Goal: Task Accomplishment & Management: Complete application form

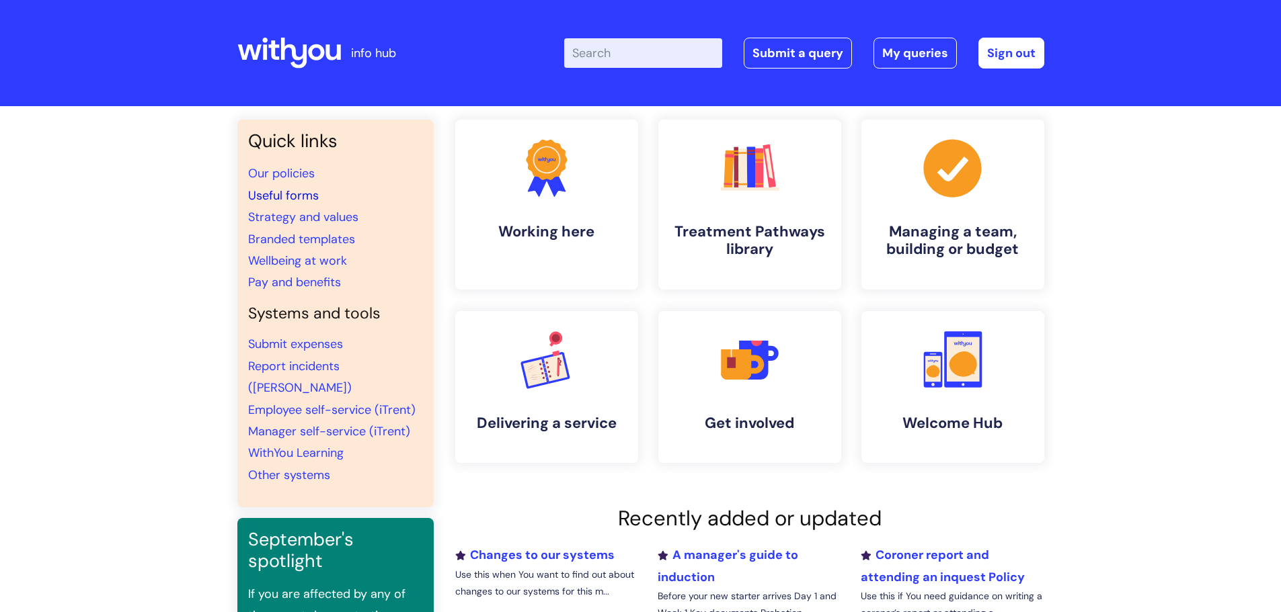
click at [289, 191] on link "Useful forms" at bounding box center [283, 196] width 71 height 16
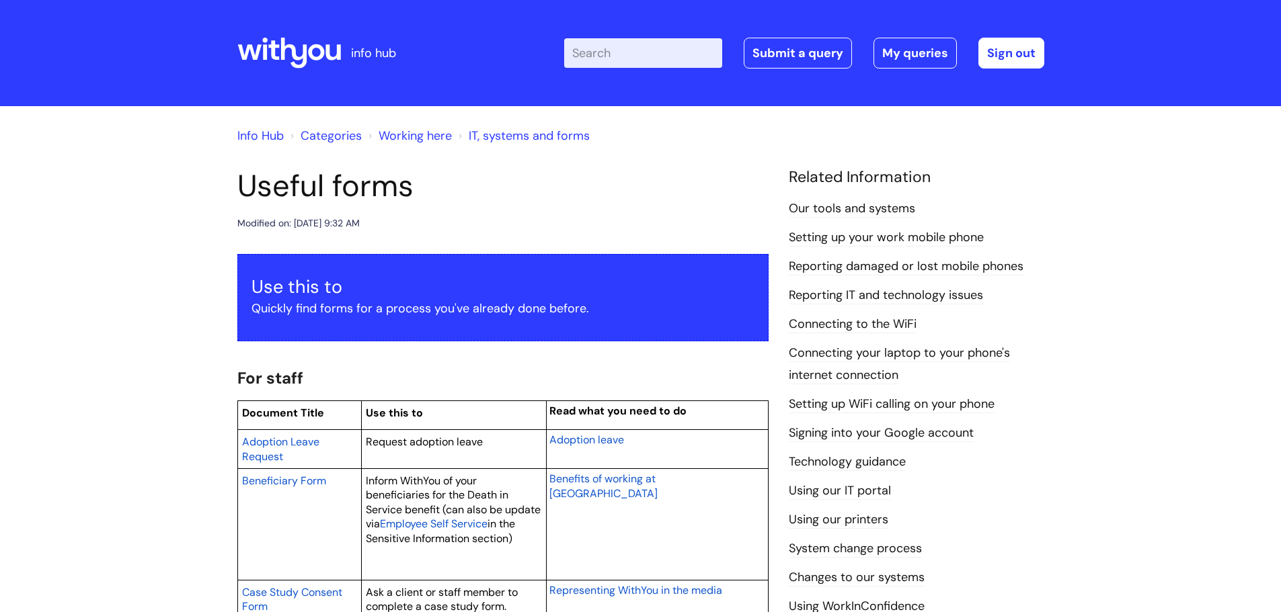
click at [645, 34] on div "Enter your search term here... Search Submit a query My queries Welcome Ann-Mar…" at bounding box center [741, 52] width 606 height 79
click at [632, 50] on input "Enter your search term here..." at bounding box center [643, 53] width 158 height 30
type input "bank details form"
click button "Search" at bounding box center [0, 0] width 0 height 0
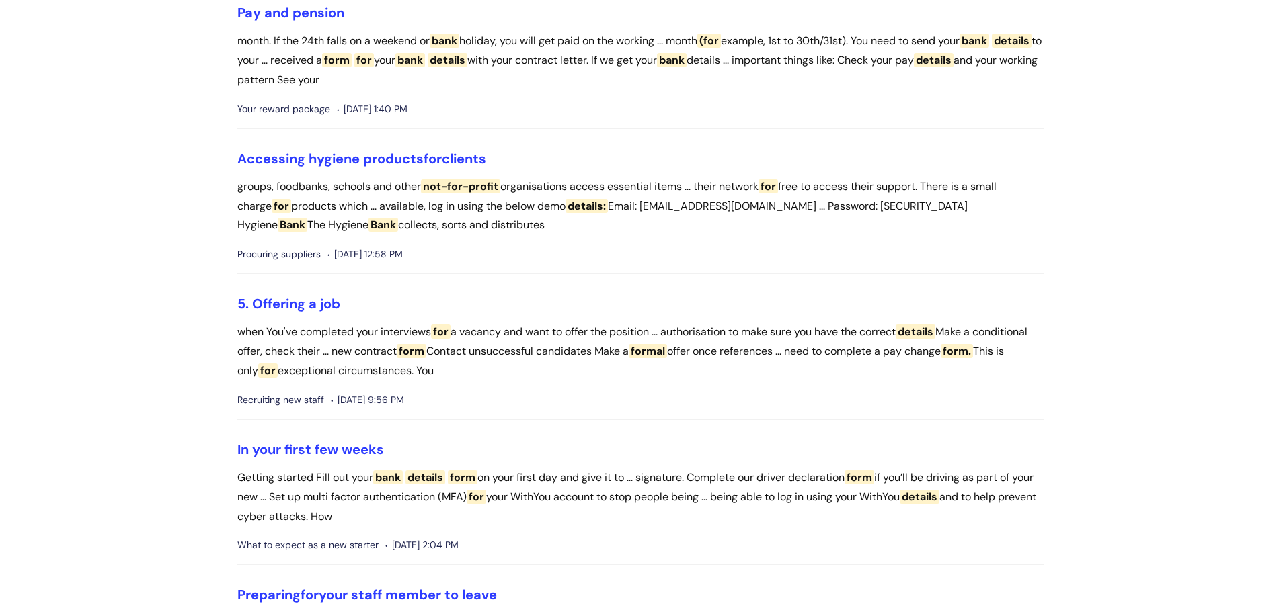
scroll to position [336, 0]
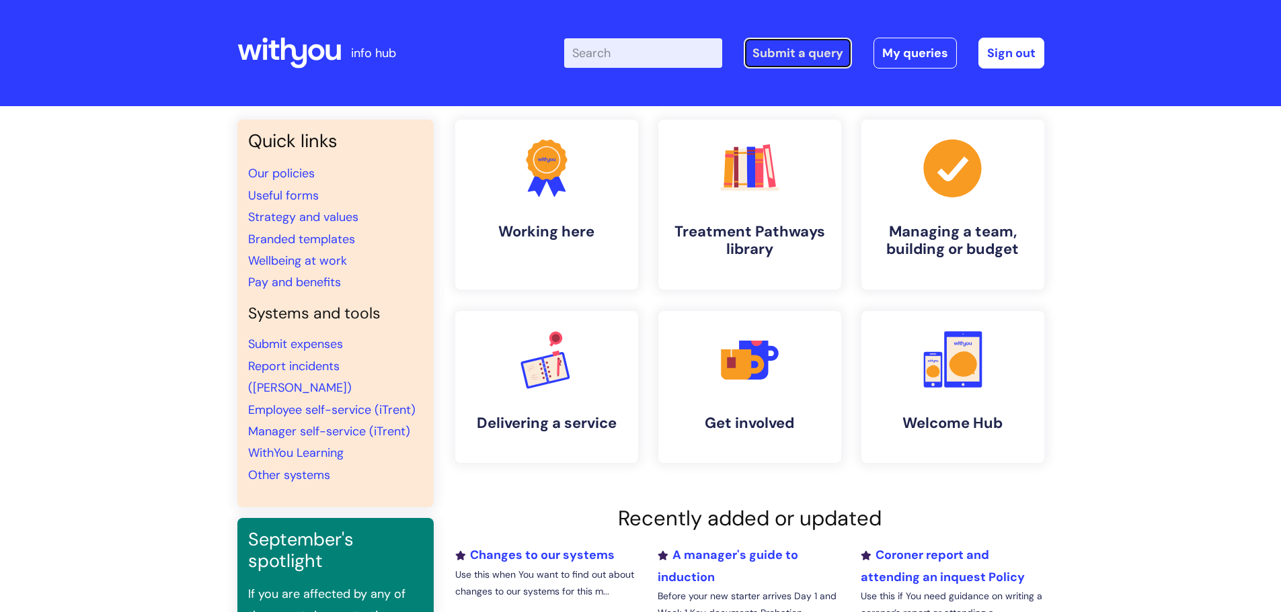
click at [797, 52] on link "Submit a query" at bounding box center [797, 53] width 108 height 31
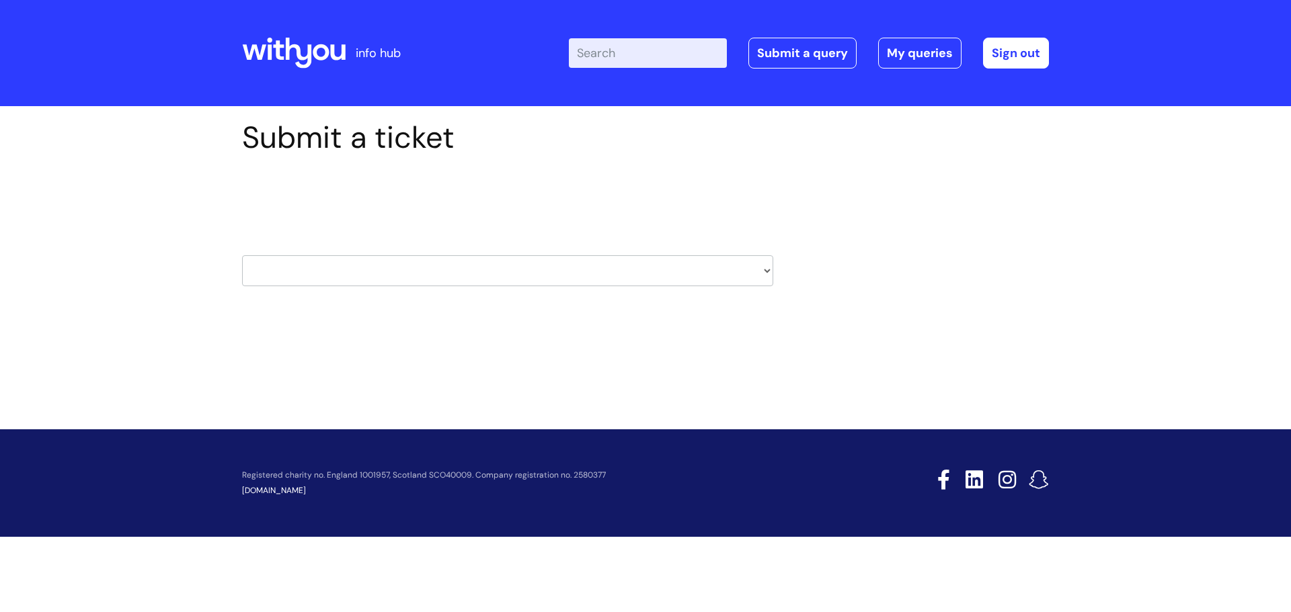
click at [378, 267] on select "HR / People IT and Support Clinical Drug Alerts Finance Accounts Data Support T…" at bounding box center [507, 270] width 531 height 31
select select "property_&_estates"
click at [242, 255] on select "HR / People IT and Support Clinical Drug Alerts Finance Accounts Data Support T…" at bounding box center [507, 270] width 531 height 31
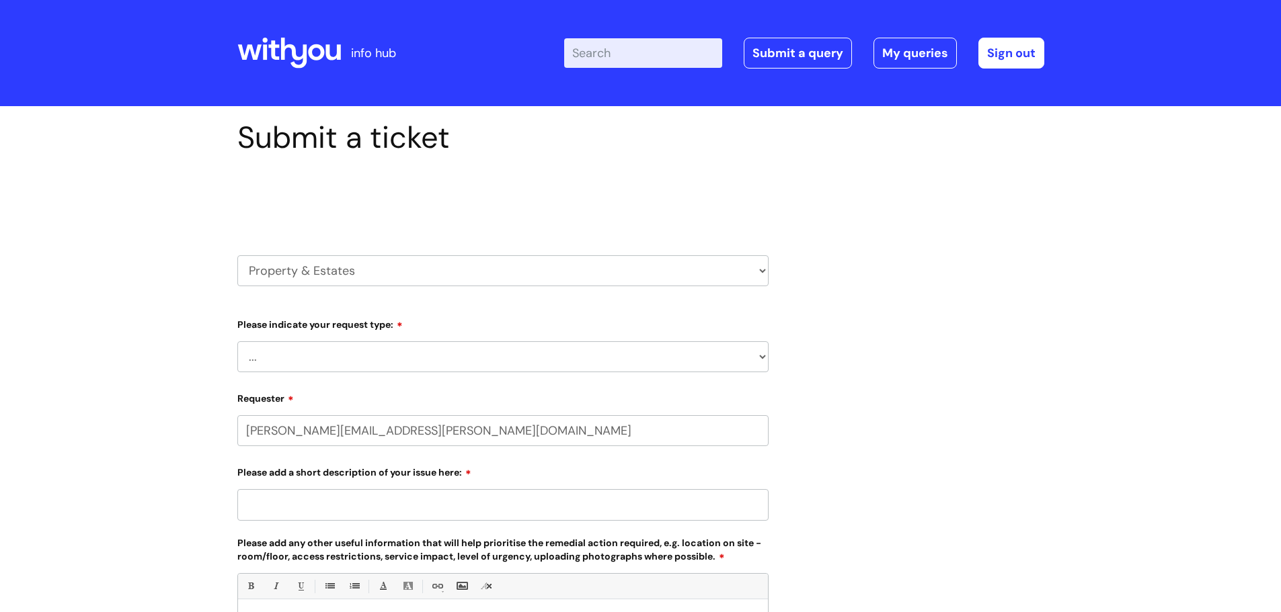
select select "80004286532"
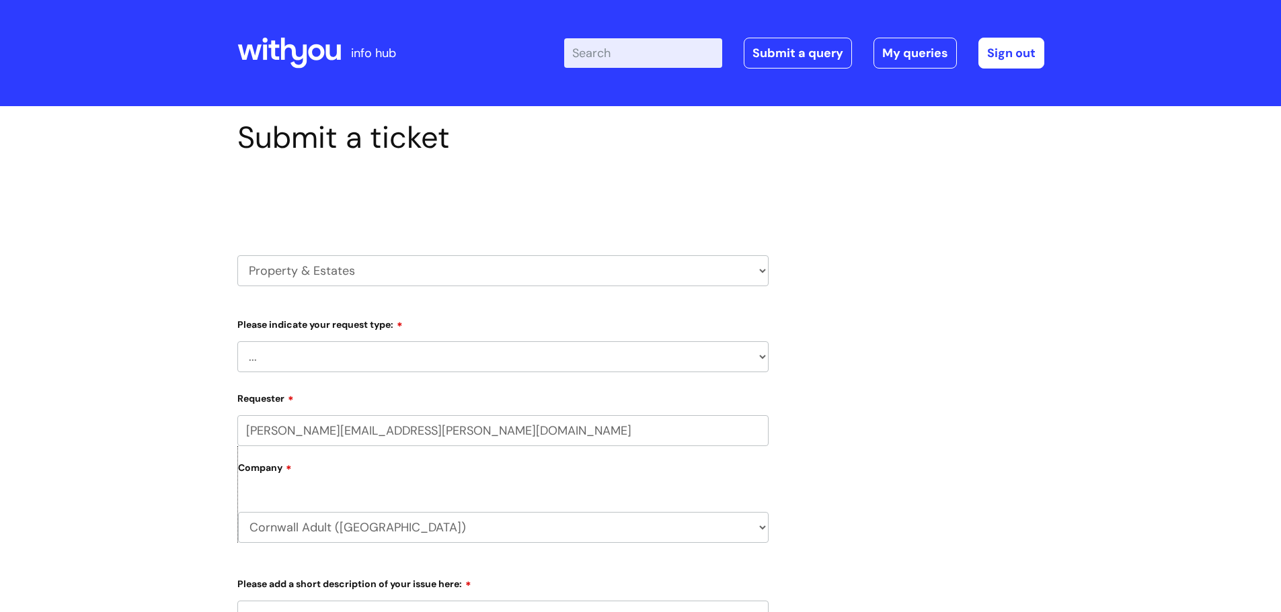
click at [306, 266] on select "HR / People IT and Support Clinical Drug Alerts Finance Accounts Data Support T…" at bounding box center [502, 270] width 531 height 31
select select "it_and_support"
click at [237, 255] on select "HR / People IT and Support Clinical Drug Alerts Finance Accounts Data Support T…" at bounding box center [502, 270] width 531 height 31
click at [308, 355] on select "... Facilities Support Lease/ Tenancy Agreements Health & Safety and Environmen…" at bounding box center [502, 356] width 531 height 31
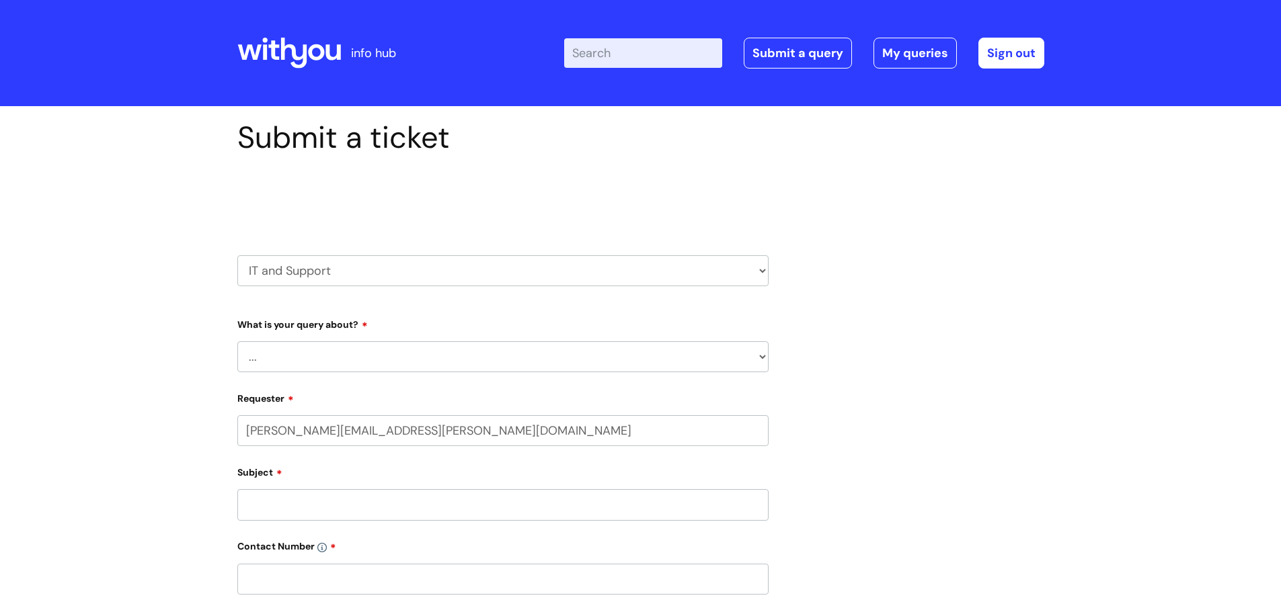
select select "80004286532"
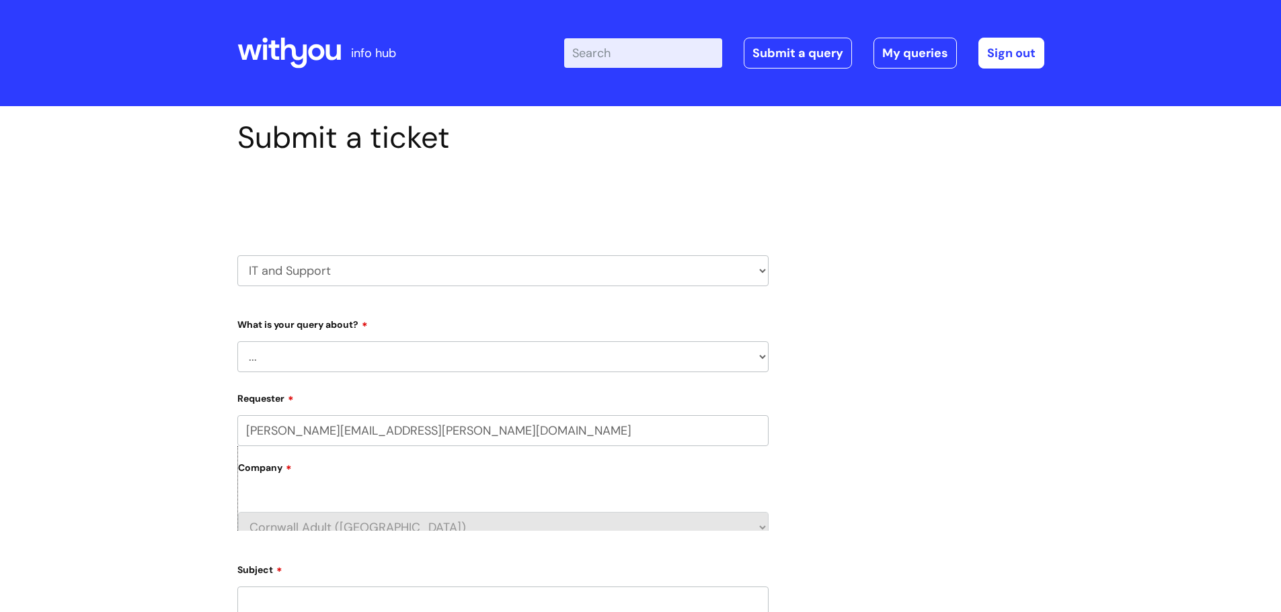
click at [278, 356] on select "... Mobile Phone Reset & MFA Accounts, Starters and Leavers IT Hardware issue I…" at bounding box center [502, 356] width 531 height 31
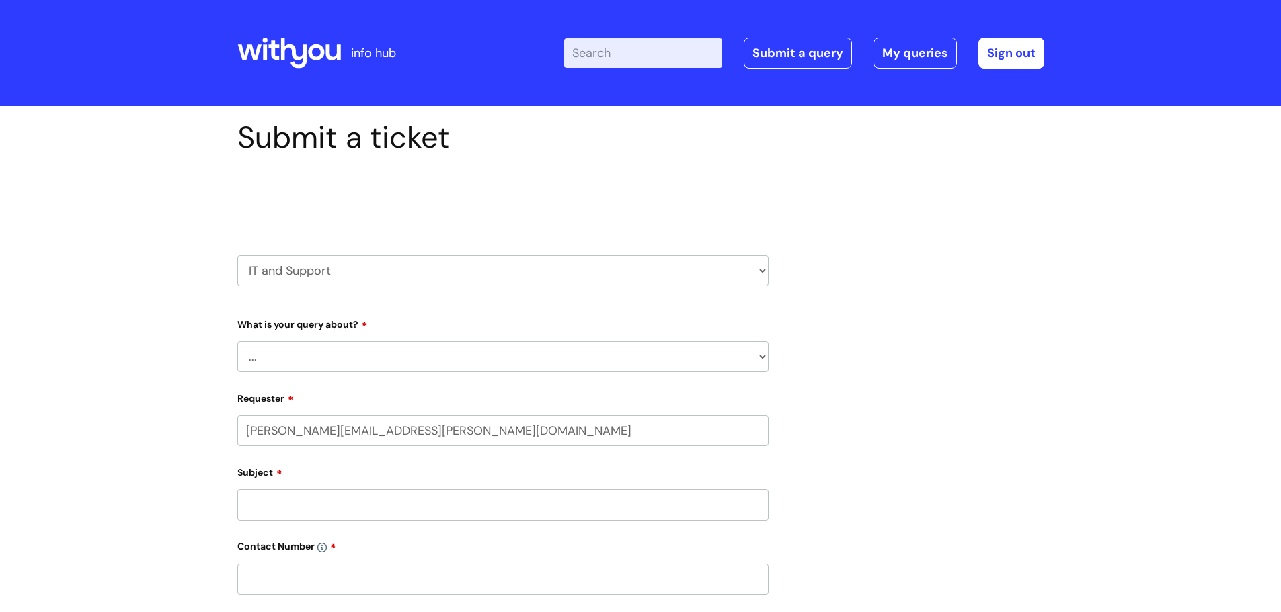
select select "System/software"
click at [237, 341] on select "... Mobile Phone Reset & MFA Accounts, Starters and Leavers IT Hardware issue I…" at bounding box center [502, 356] width 531 height 31
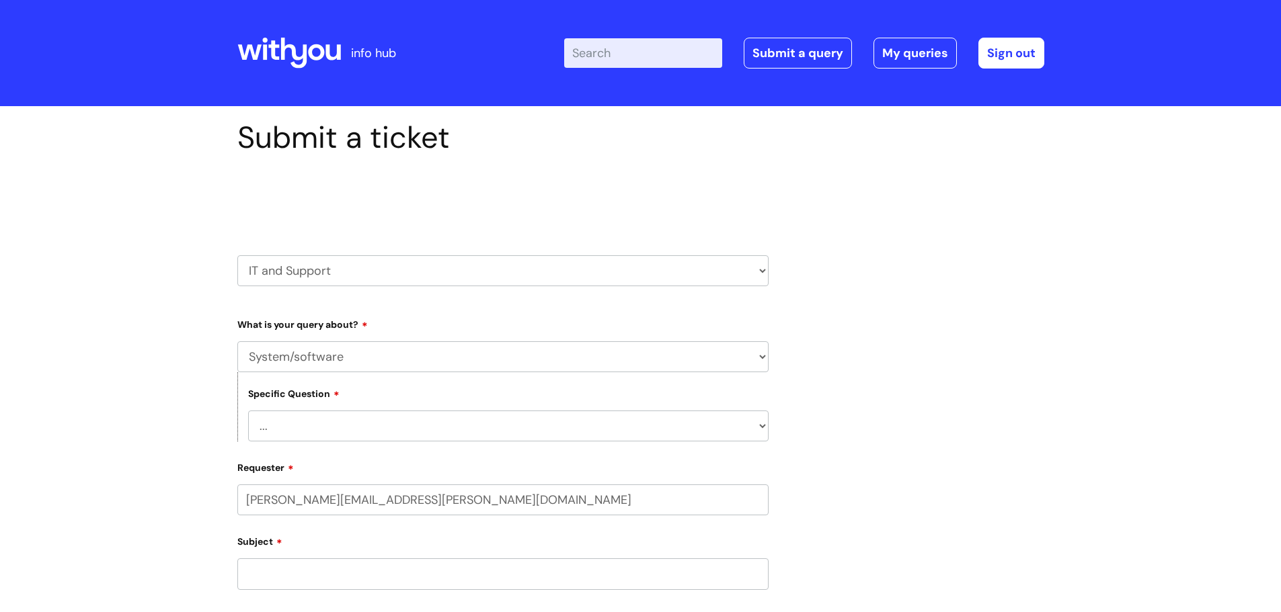
click at [290, 435] on select "... Halo PCMIS Iaptus NHS Email CJSM Email Mitel Another System Google (Workspa…" at bounding box center [508, 426] width 520 height 31
select select "Another System"
click at [248, 411] on select "... Halo PCMIS Iaptus NHS Email CJSM Email Mitel Another System Google (Workspa…" at bounding box center [508, 426] width 520 height 31
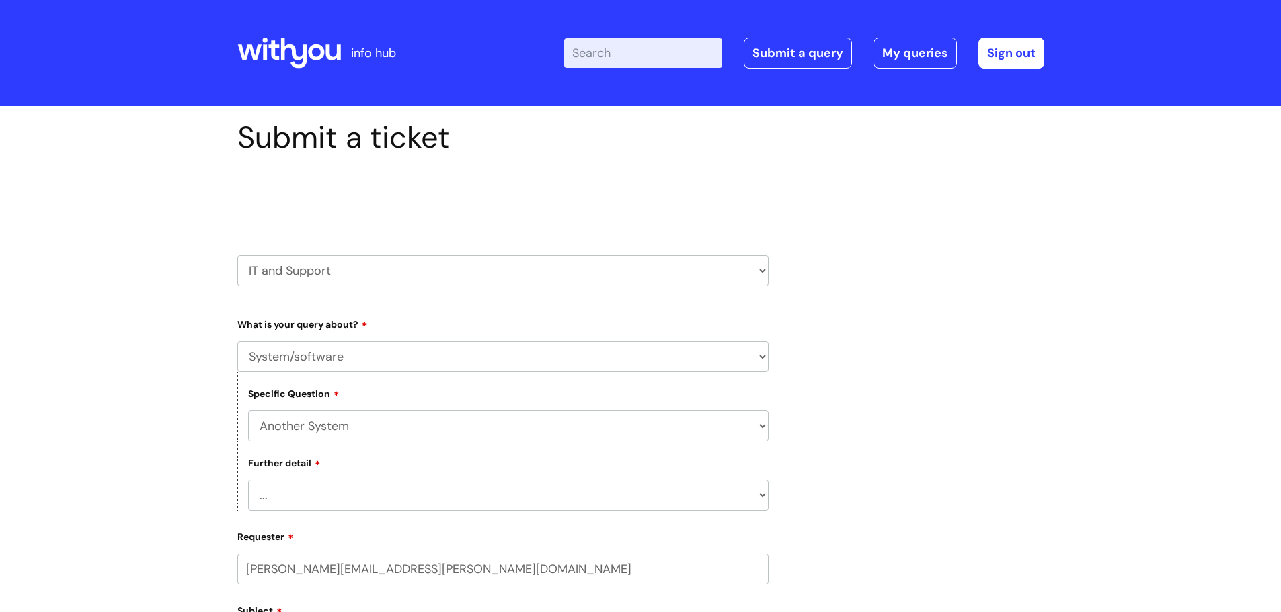
click at [286, 495] on select "... I’ve got a login issue Something else" at bounding box center [508, 495] width 520 height 31
select select "Something else"
click at [248, 480] on select "... I’ve got a login issue Something else" at bounding box center [508, 495] width 520 height 31
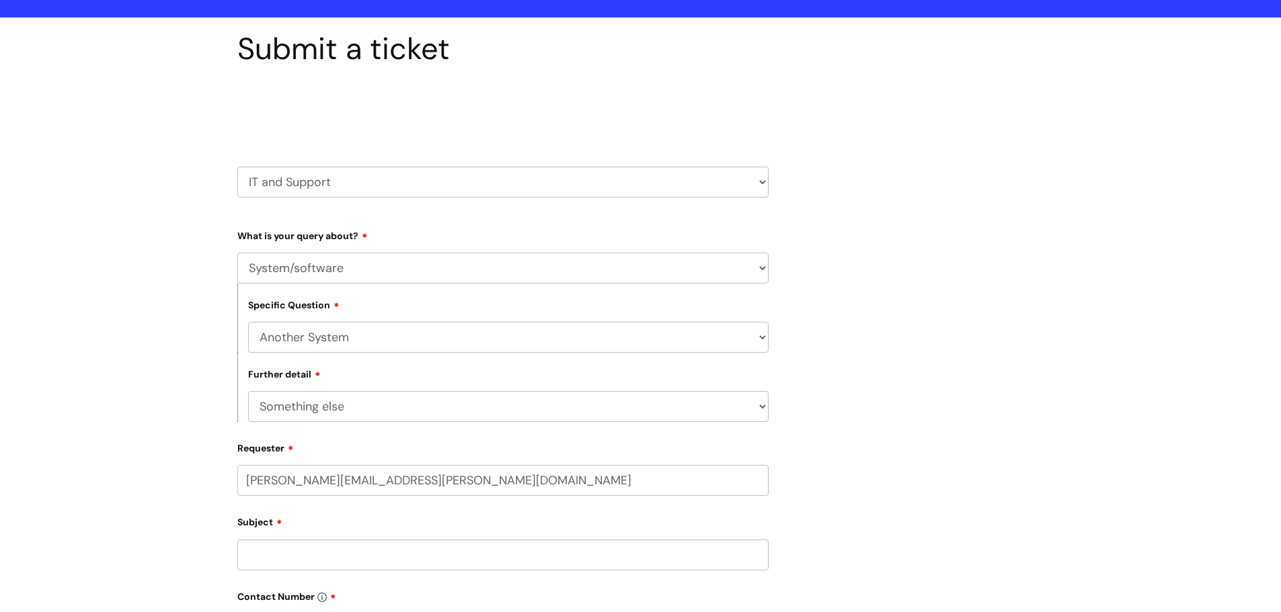
scroll to position [336, 0]
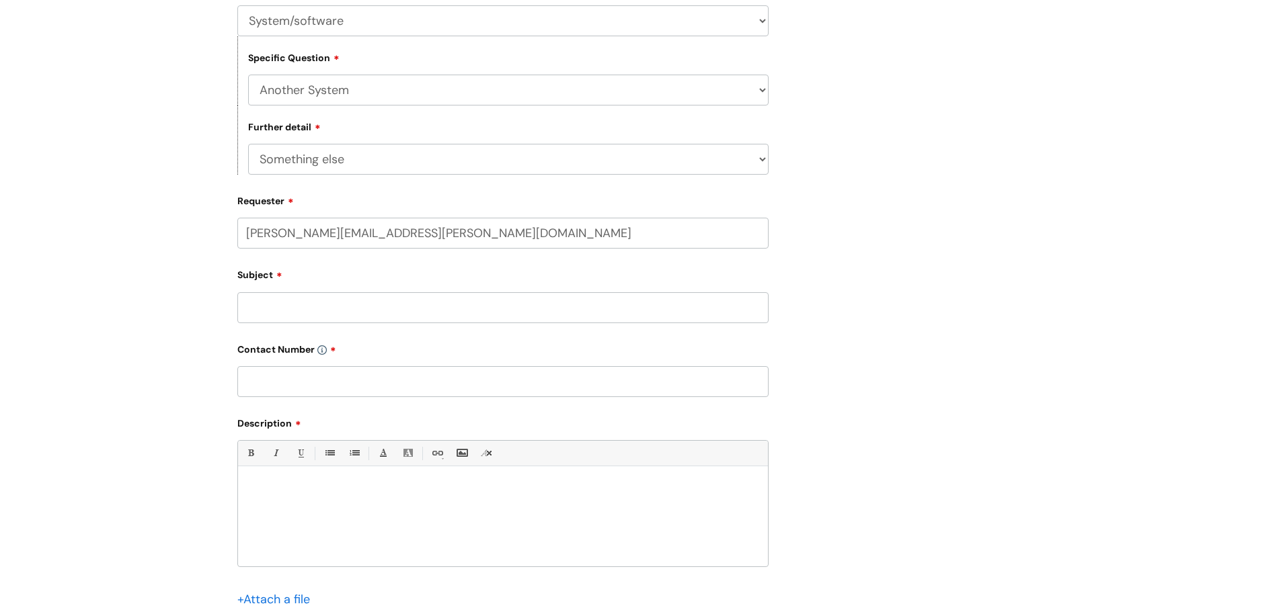
click at [263, 383] on input "text" at bounding box center [502, 381] width 531 height 31
drag, startPoint x: 272, startPoint y: 386, endPoint x: 222, endPoint y: 385, distance: 49.7
click at [214, 385] on div "Submit a ticket Select issue type HR / People IT and Support Clinical Drug Aler…" at bounding box center [640, 260] width 1281 height 981
drag, startPoint x: 323, startPoint y: 382, endPoint x: 223, endPoint y: 380, distance: 99.5
click at [223, 380] on div "Submit a ticket Select issue type HR / People IT and Support Clinical Drug Aler…" at bounding box center [640, 260] width 1281 height 981
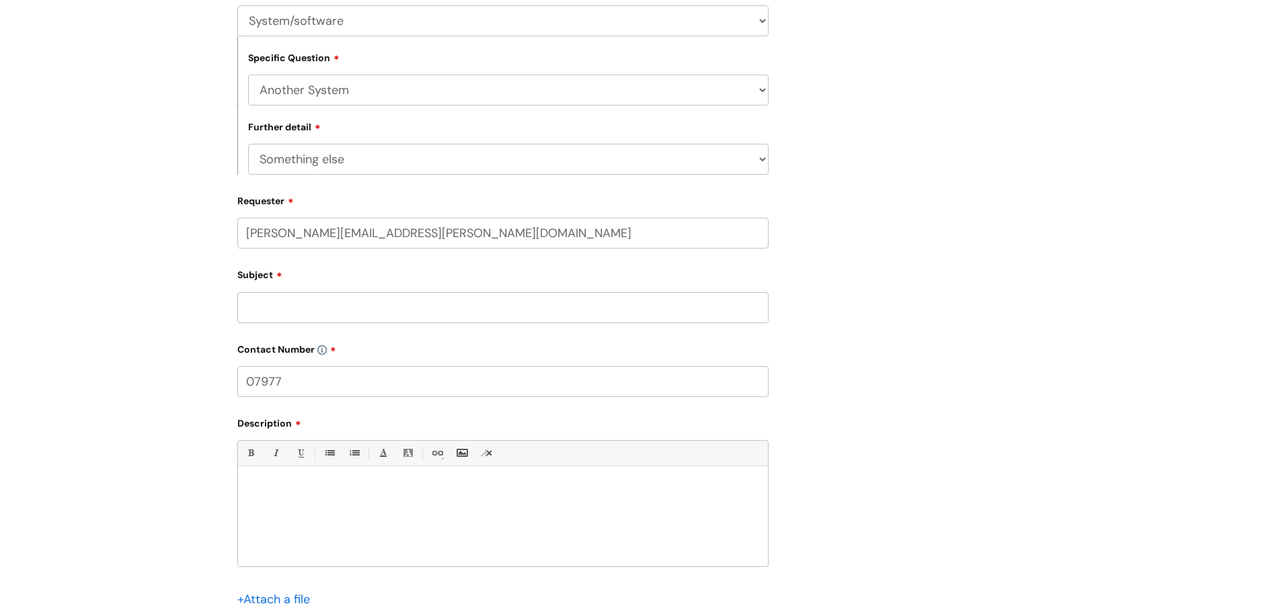
paste input "354243"
type input "07977 354243"
click at [310, 474] on div at bounding box center [503, 520] width 530 height 93
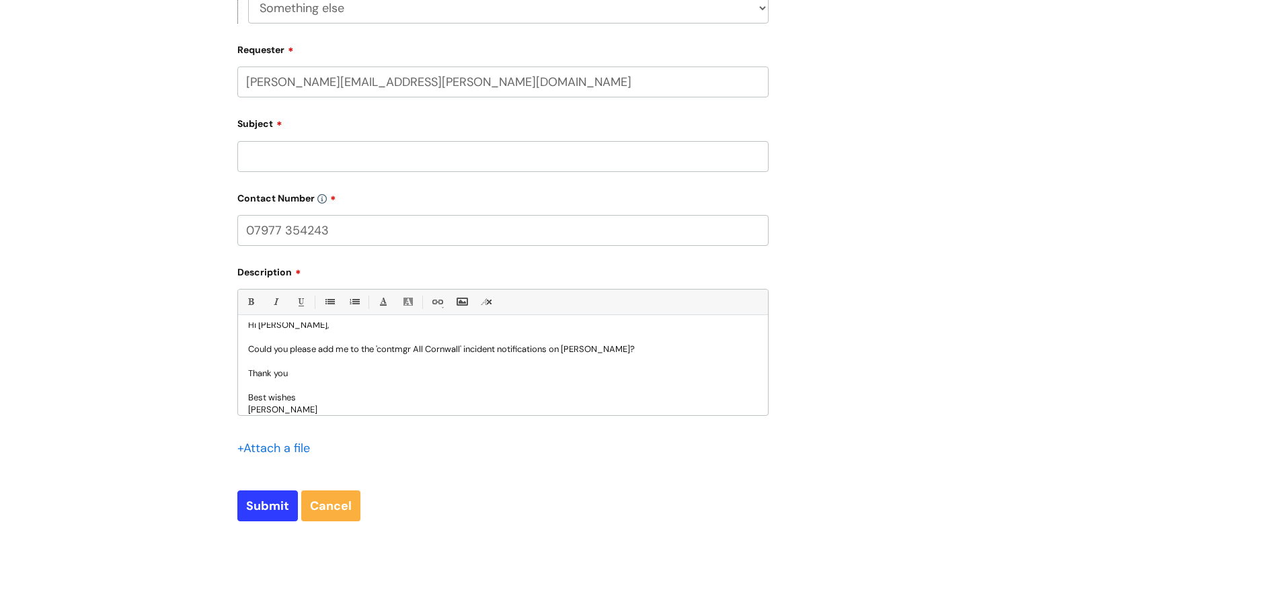
scroll to position [605, 0]
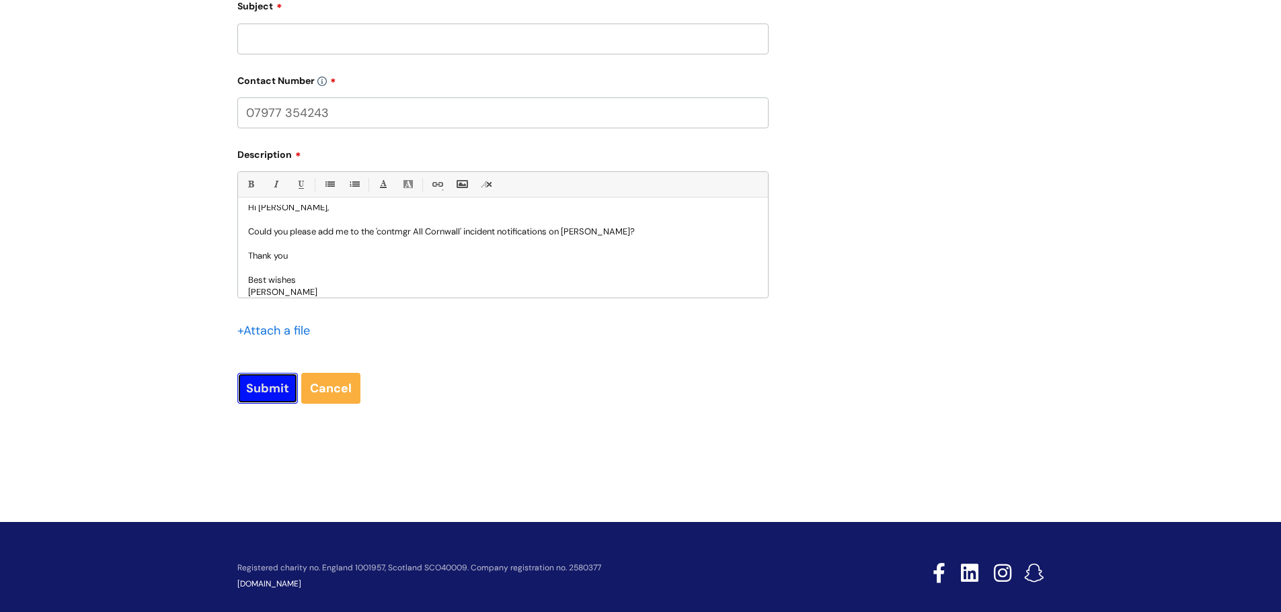
click at [259, 391] on input "Submit" at bounding box center [267, 388] width 60 height 31
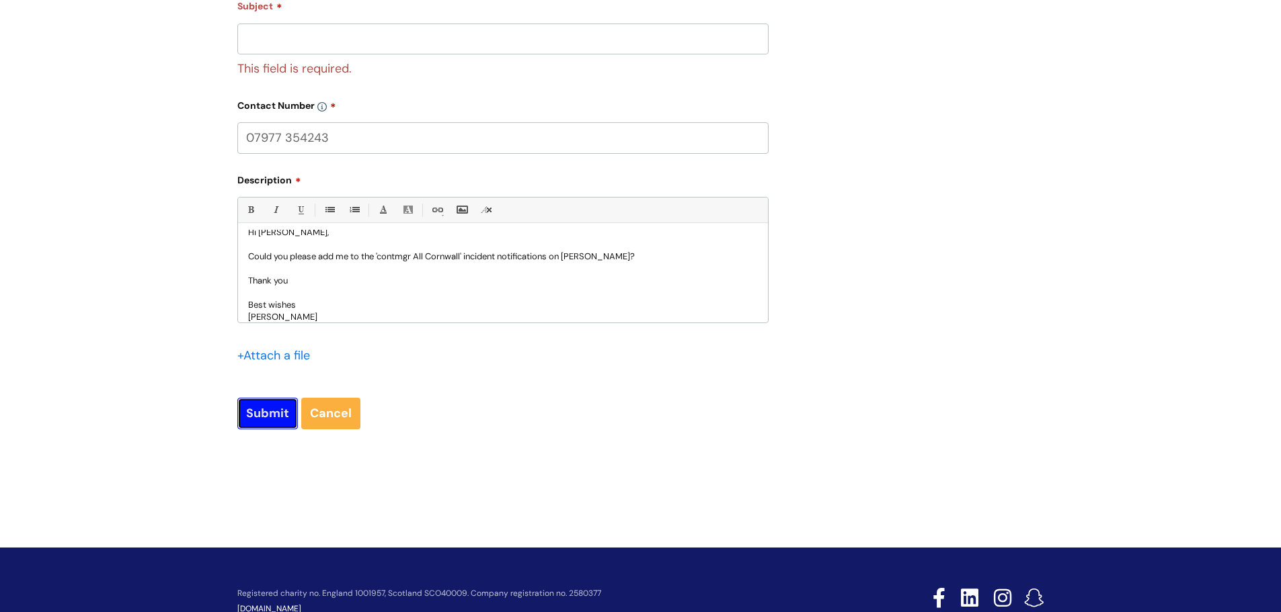
scroll to position [471, 0]
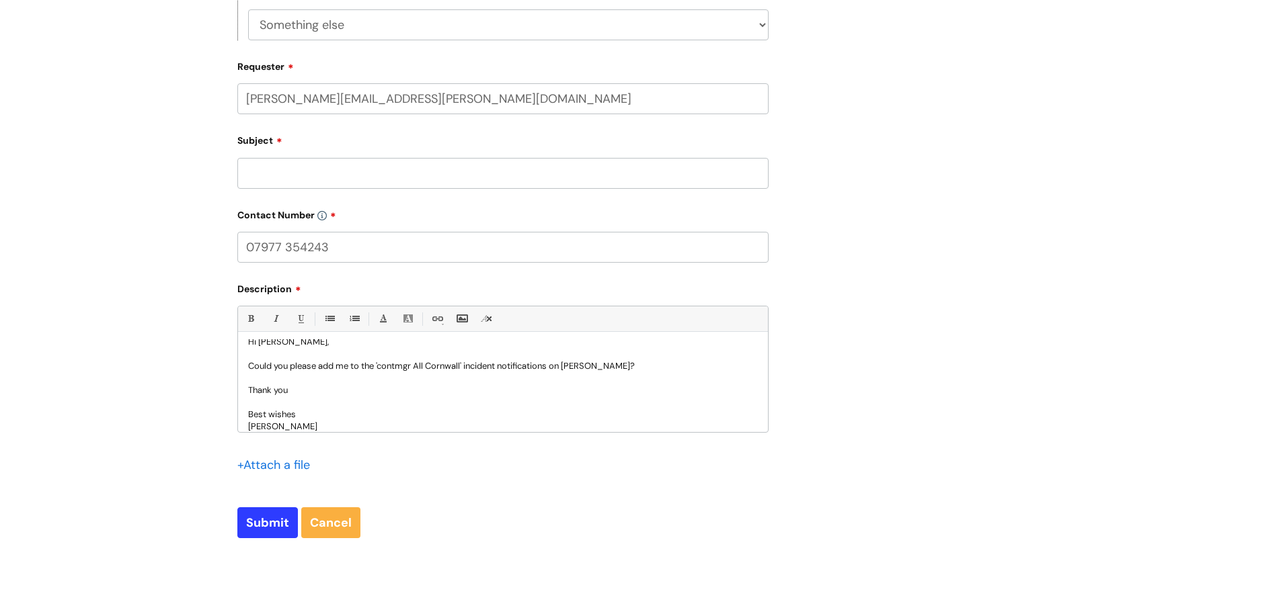
click at [266, 176] on input "Subject" at bounding box center [502, 173] width 531 height 31
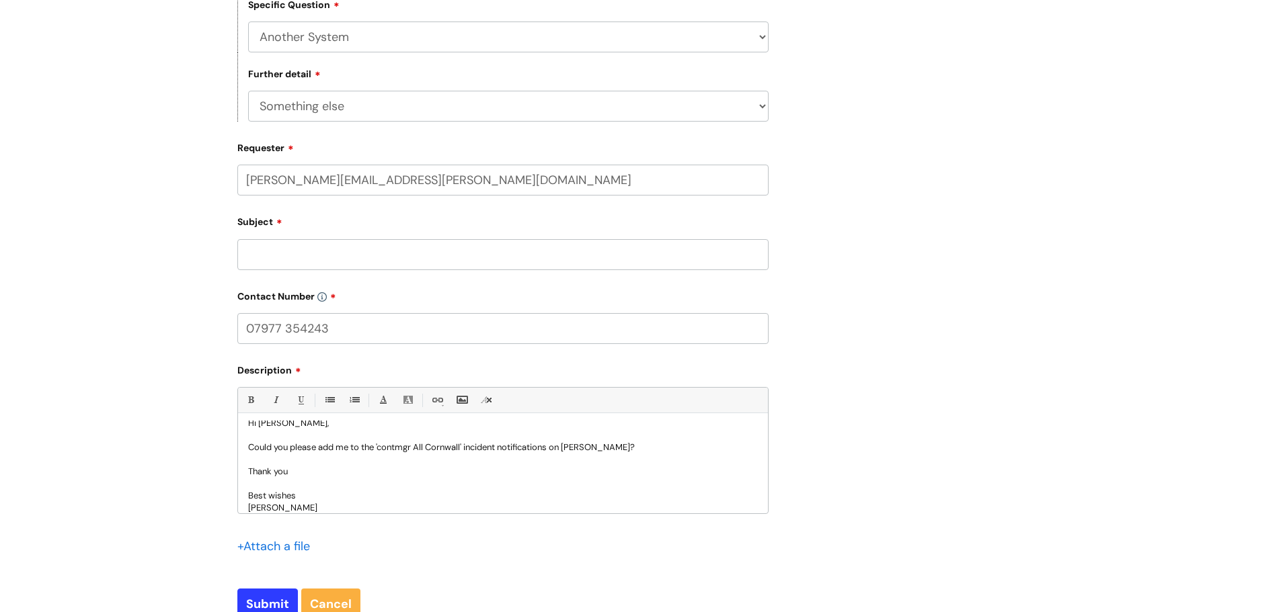
scroll to position [403, 0]
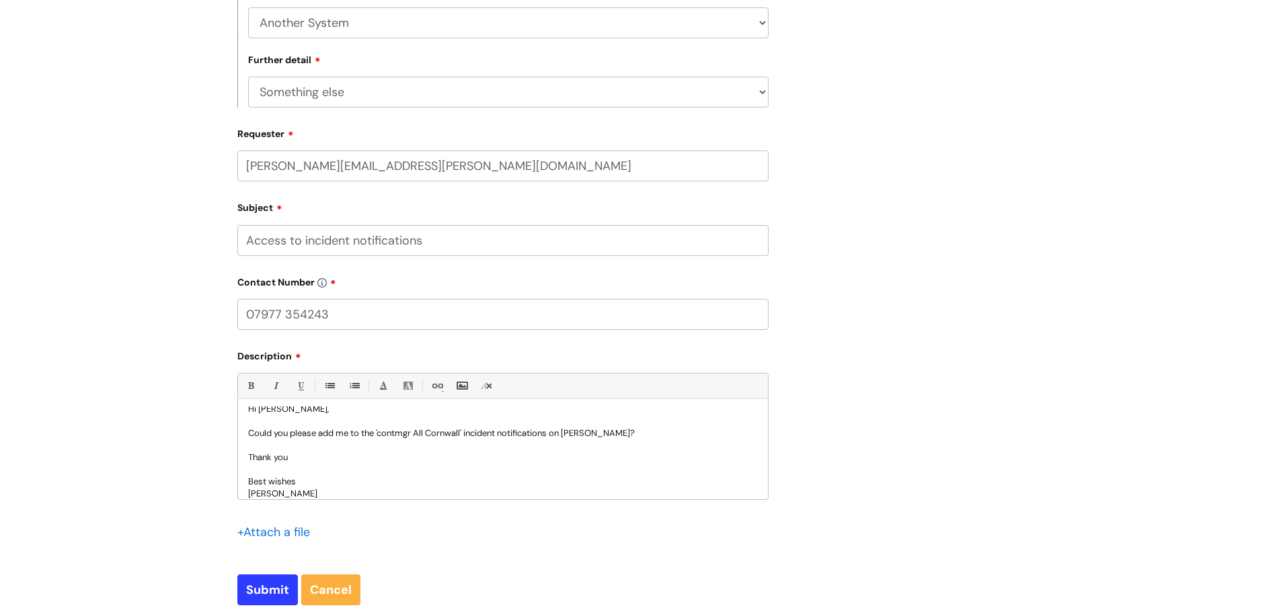
type input "Access to incident notifications"
drag, startPoint x: 469, startPoint y: 432, endPoint x: 475, endPoint y: 431, distance: 6.8
click at [469, 432] on p "Could you please add me to the 'contmgr All Cornwall' incident notifications on…" at bounding box center [503, 434] width 510 height 12
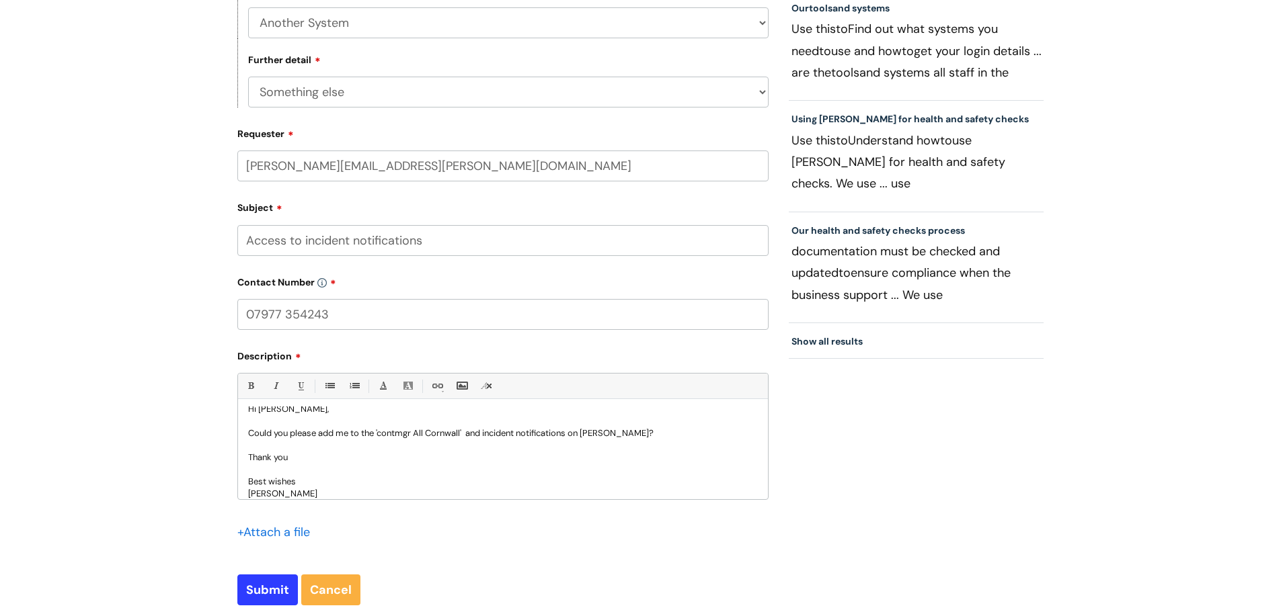
click at [495, 479] on p "Best wishes" at bounding box center [503, 482] width 510 height 12
click at [469, 432] on p "Could you please add me to the 'contmgr All Cornwall' and incident notification…" at bounding box center [503, 434] width 510 height 12
drag, startPoint x: 595, startPoint y: 430, endPoint x: 471, endPoint y: 430, distance: 124.4
click at [471, 430] on p "Could you please add me to the 'contmgr All Cornwall', which will also need to …" at bounding box center [503, 440] width 510 height 24
click at [509, 432] on p "Could you please add me to the 'contmgr All Cornwall', and Chy. incident notifi…" at bounding box center [503, 434] width 510 height 12
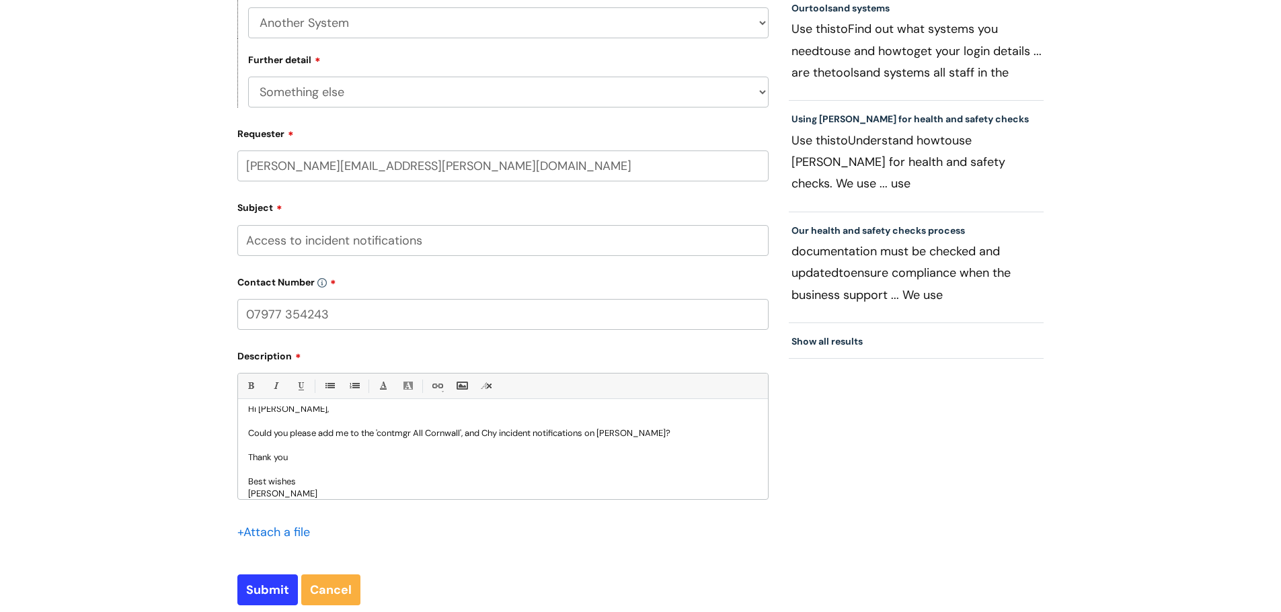
click at [478, 456] on p "Thank you" at bounding box center [503, 458] width 510 height 12
click at [664, 434] on p "Could you please add me to the 'contmgr All Cornwall', and Chy incident notific…" at bounding box center [503, 434] width 510 height 12
click at [270, 584] on input "Submit" at bounding box center [267, 590] width 60 height 31
type input "Please Wait..."
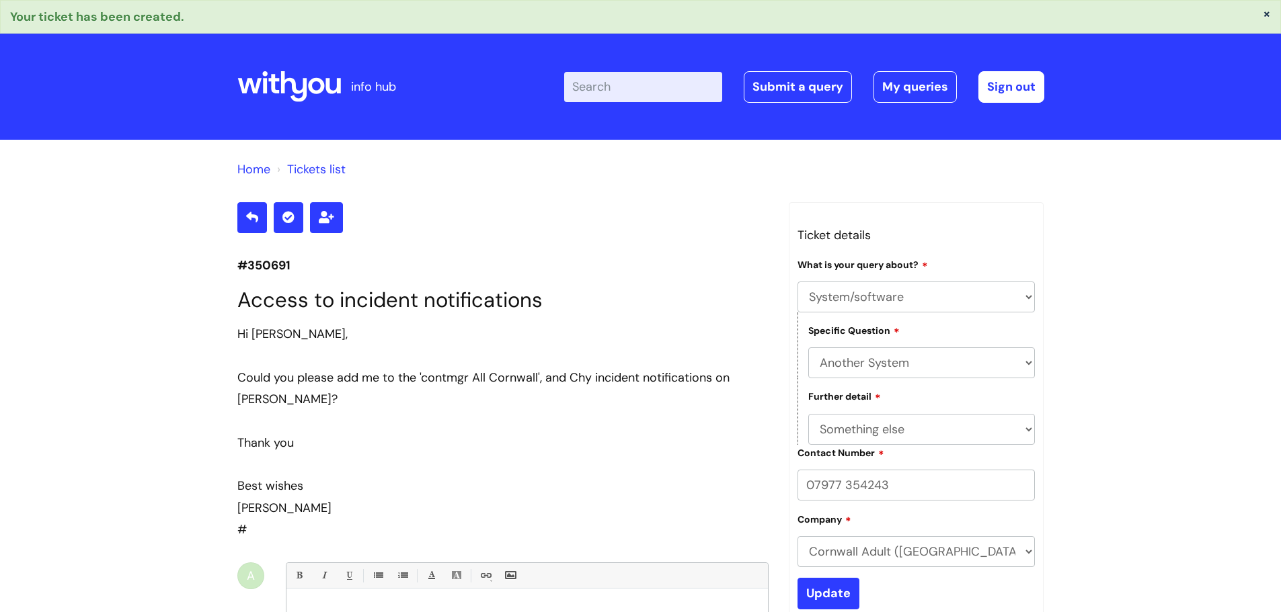
select select "System/software"
select select "Another System"
select select "Something else"
